Goal: Register for event/course

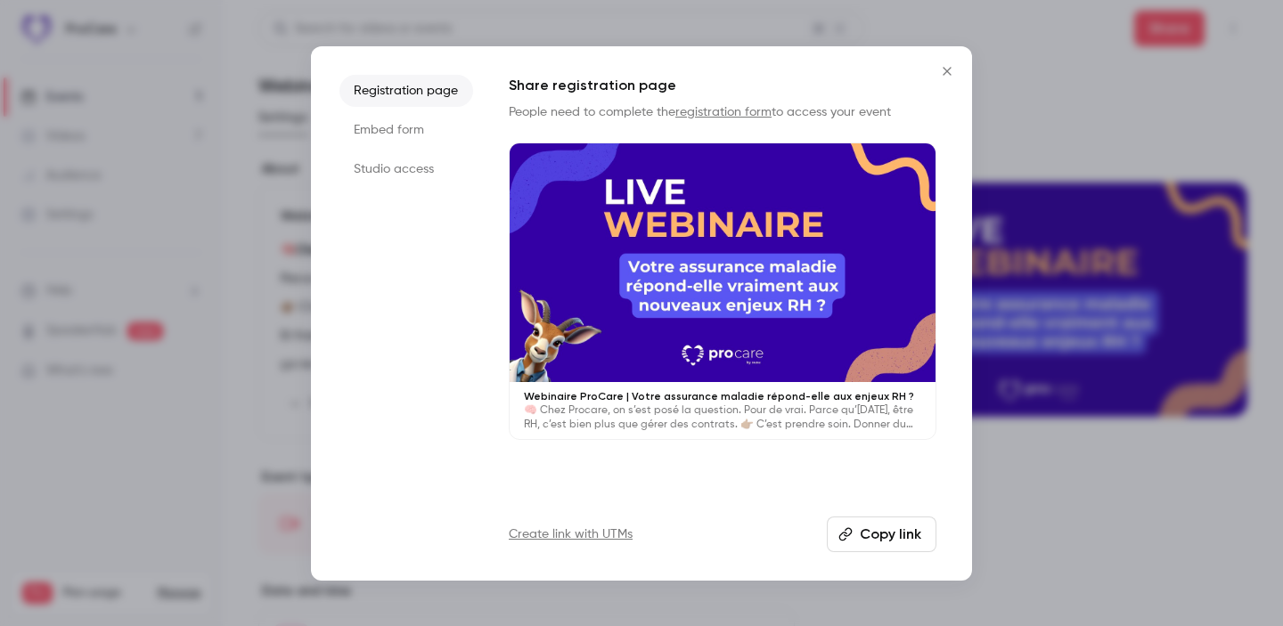
click at [947, 59] on button "Close" at bounding box center [947, 71] width 36 height 36
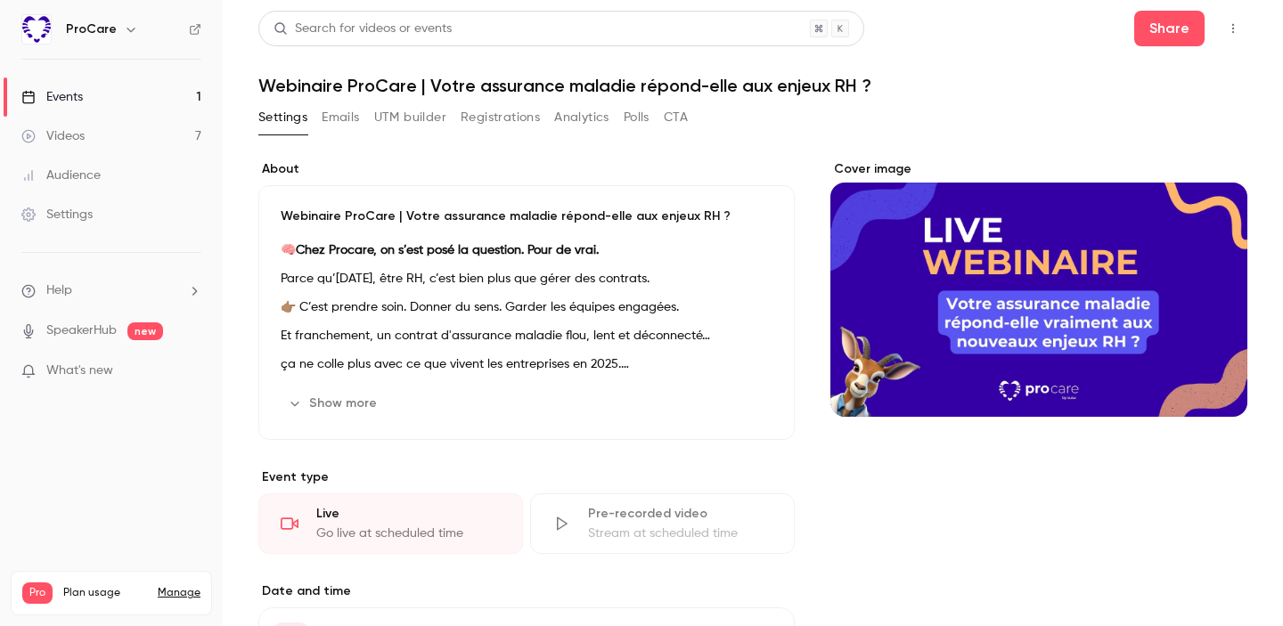
click at [187, 138] on link "Videos 7" at bounding box center [111, 136] width 223 height 39
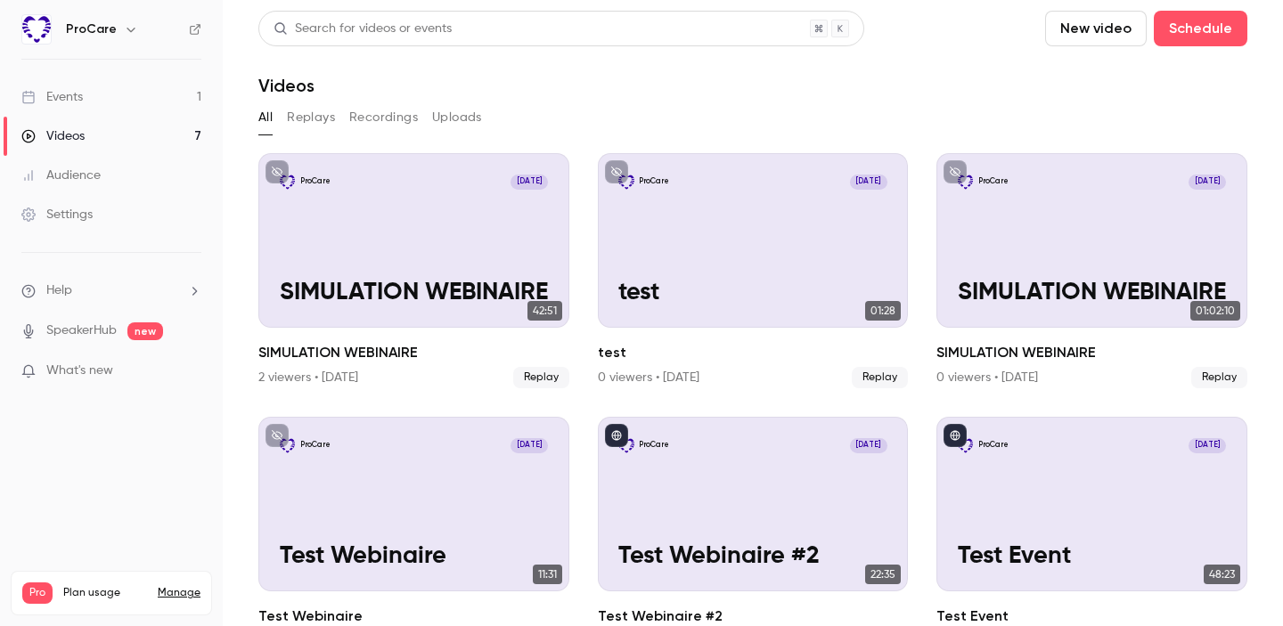
click at [102, 101] on link "Events 1" at bounding box center [111, 97] width 223 height 39
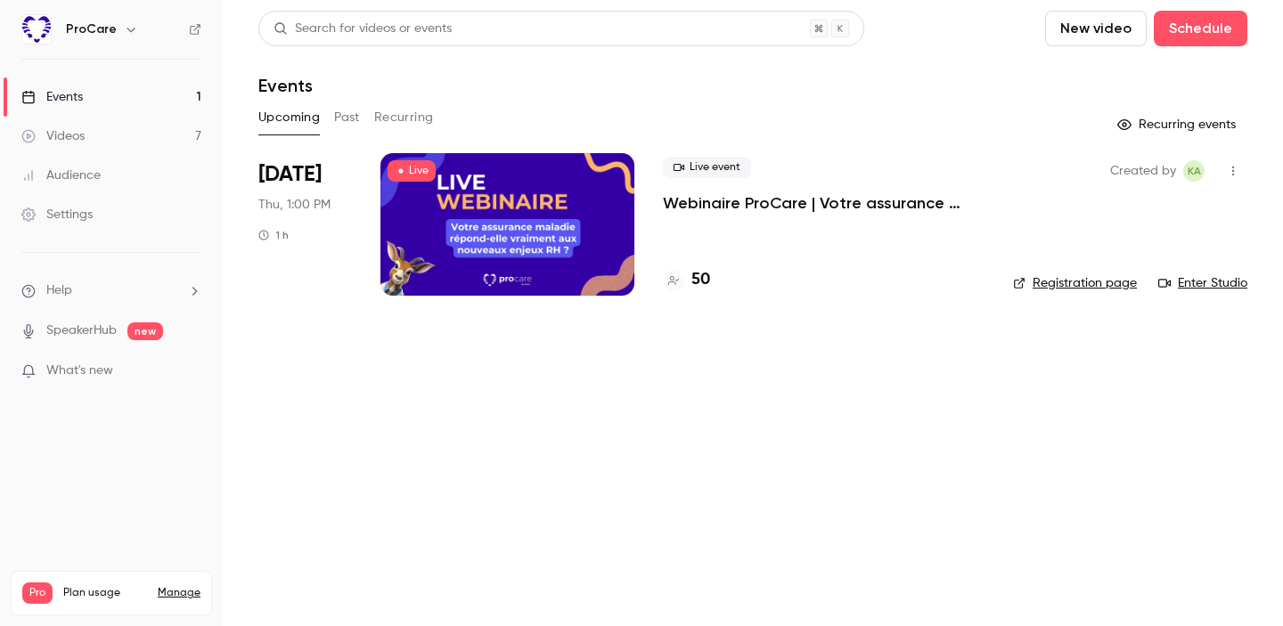
click at [741, 200] on p "Webinaire ProCare | Votre assurance maladie répond-elle aux enjeux RH ?" at bounding box center [824, 202] width 322 height 21
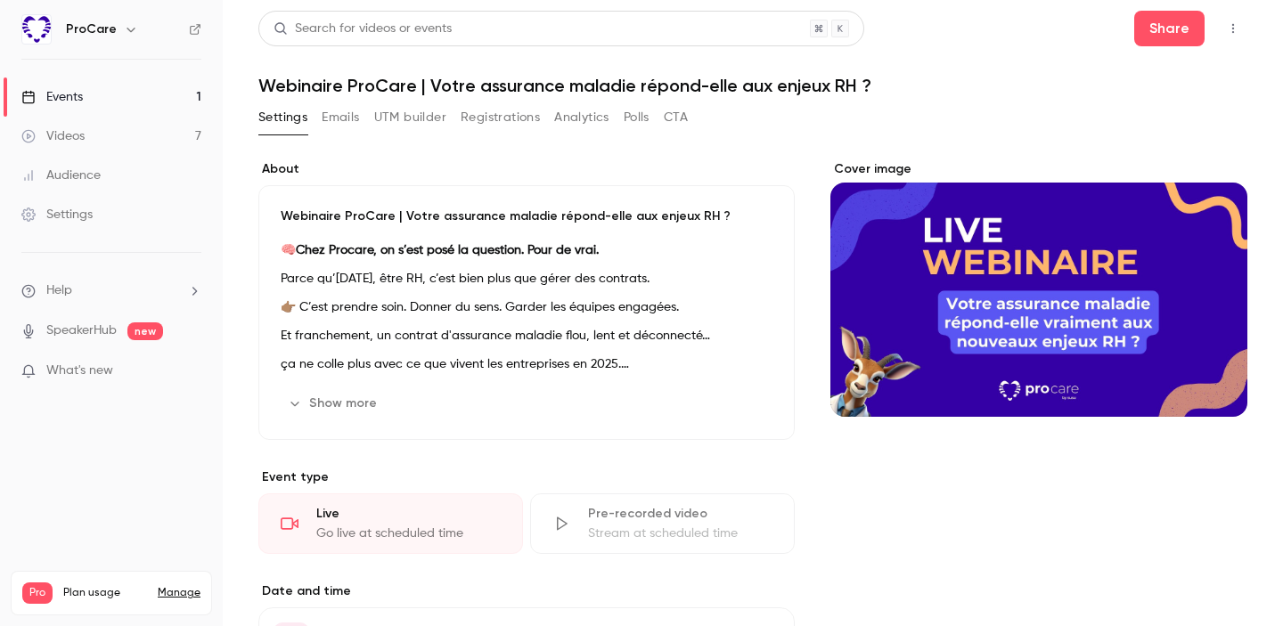
click at [494, 117] on button "Registrations" at bounding box center [500, 117] width 79 height 29
